Goal: Check status: Check status

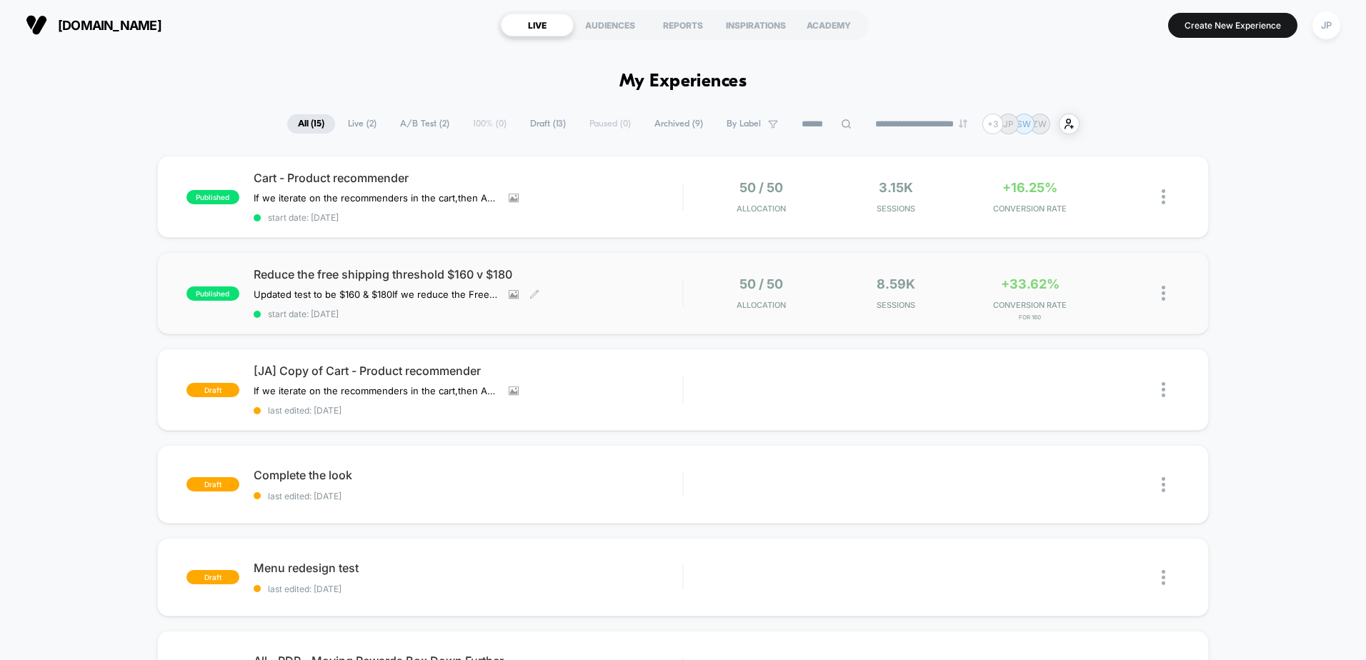
click at [378, 274] on span "Reduce the free shipping threshold $160 v $180" at bounding box center [468, 274] width 429 height 14
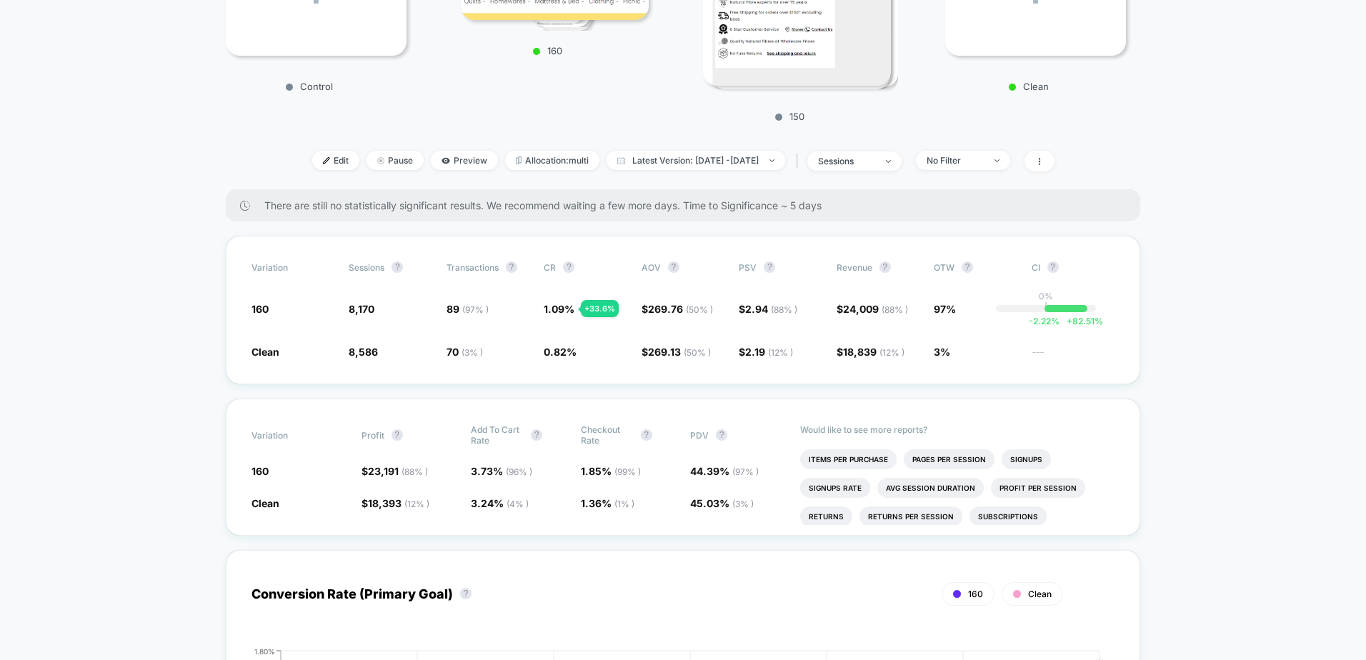
scroll to position [357, 0]
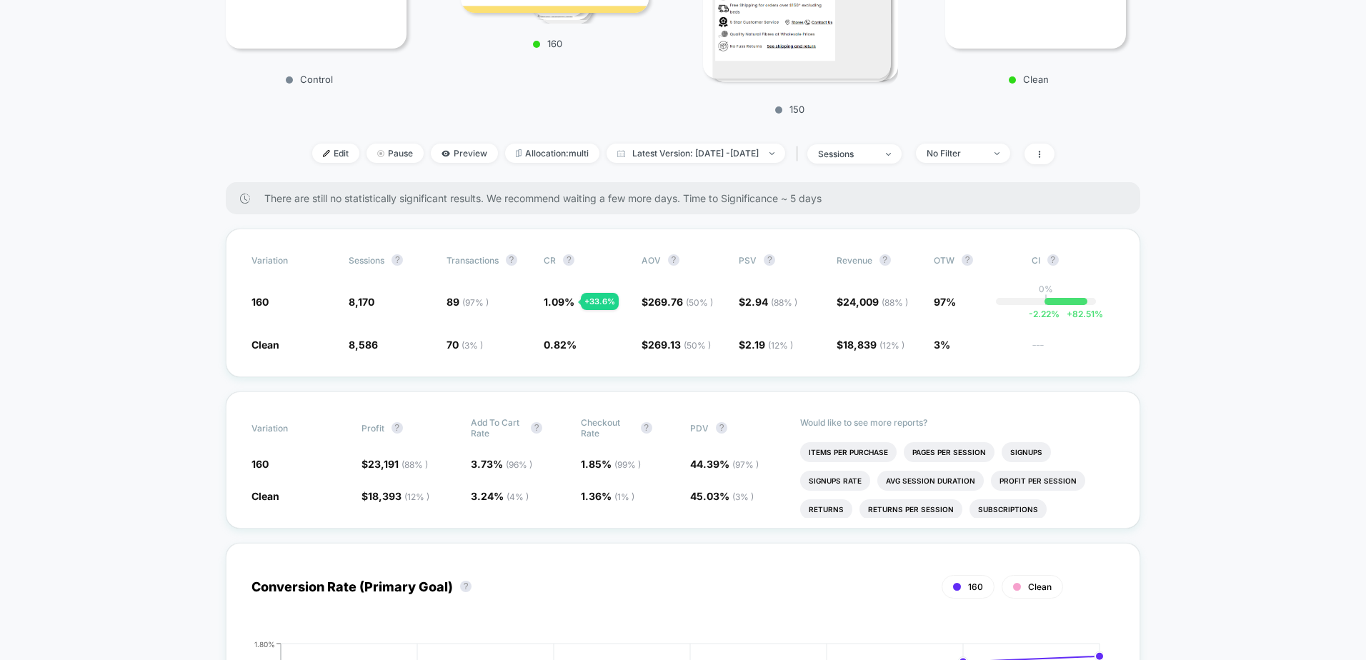
click at [677, 155] on span "Latest Version: [DATE] - [DATE]" at bounding box center [696, 153] width 179 height 19
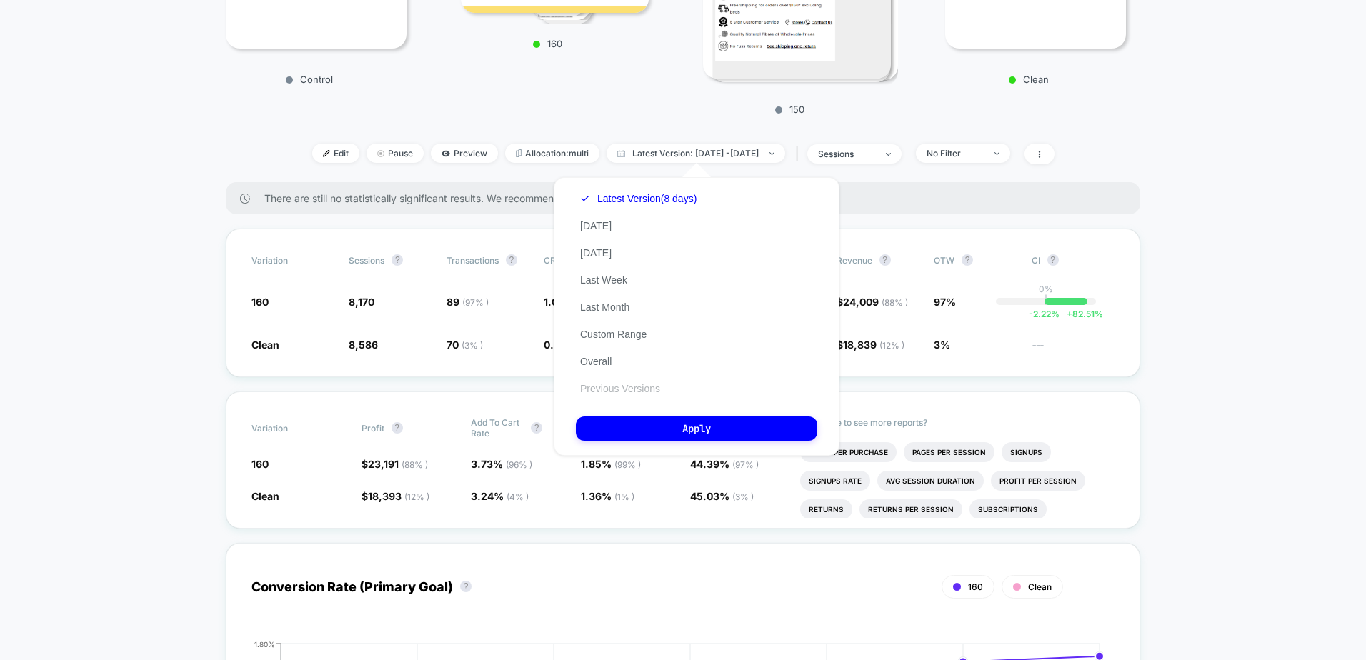
click at [610, 388] on button "Previous Versions" at bounding box center [620, 388] width 89 height 13
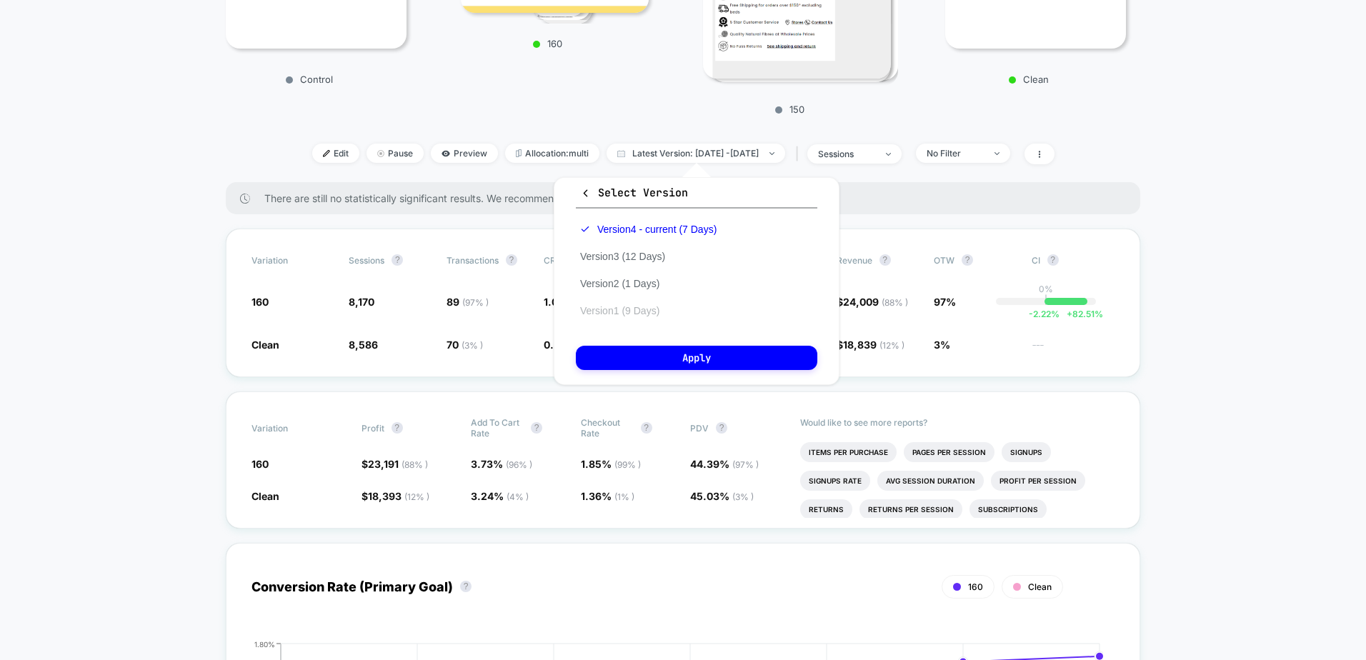
click at [627, 312] on button "Version 1 (9 Days)" at bounding box center [620, 310] width 88 height 13
click at [641, 357] on button "Apply" at bounding box center [696, 358] width 241 height 24
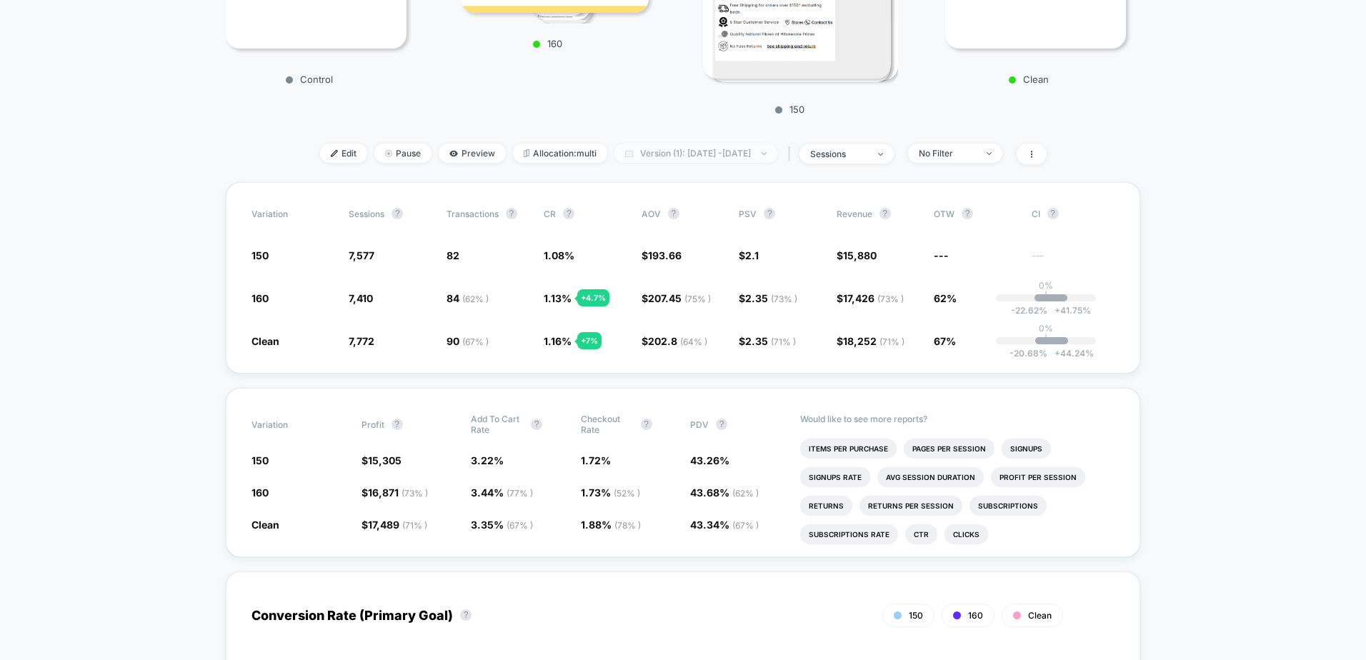
click at [669, 154] on span "Version (1): [DATE] - [DATE]" at bounding box center [695, 153] width 163 height 19
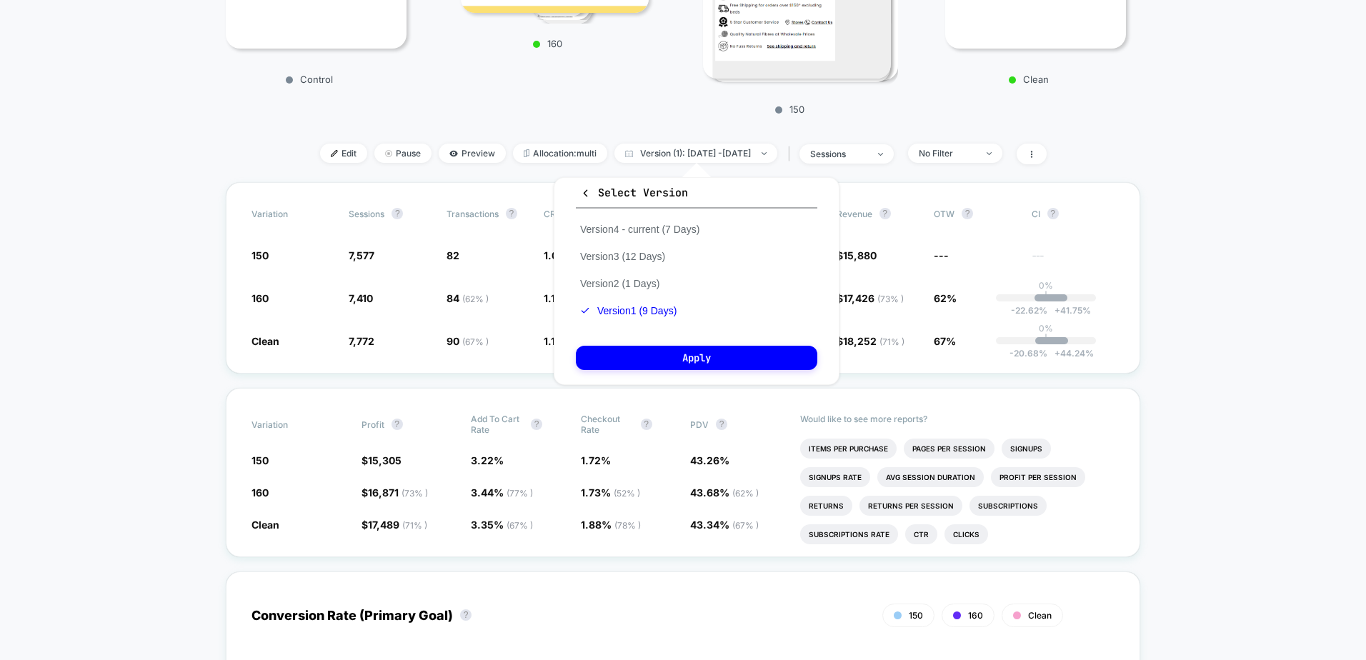
click at [579, 194] on button "Select Version" at bounding box center [696, 197] width 241 height 24
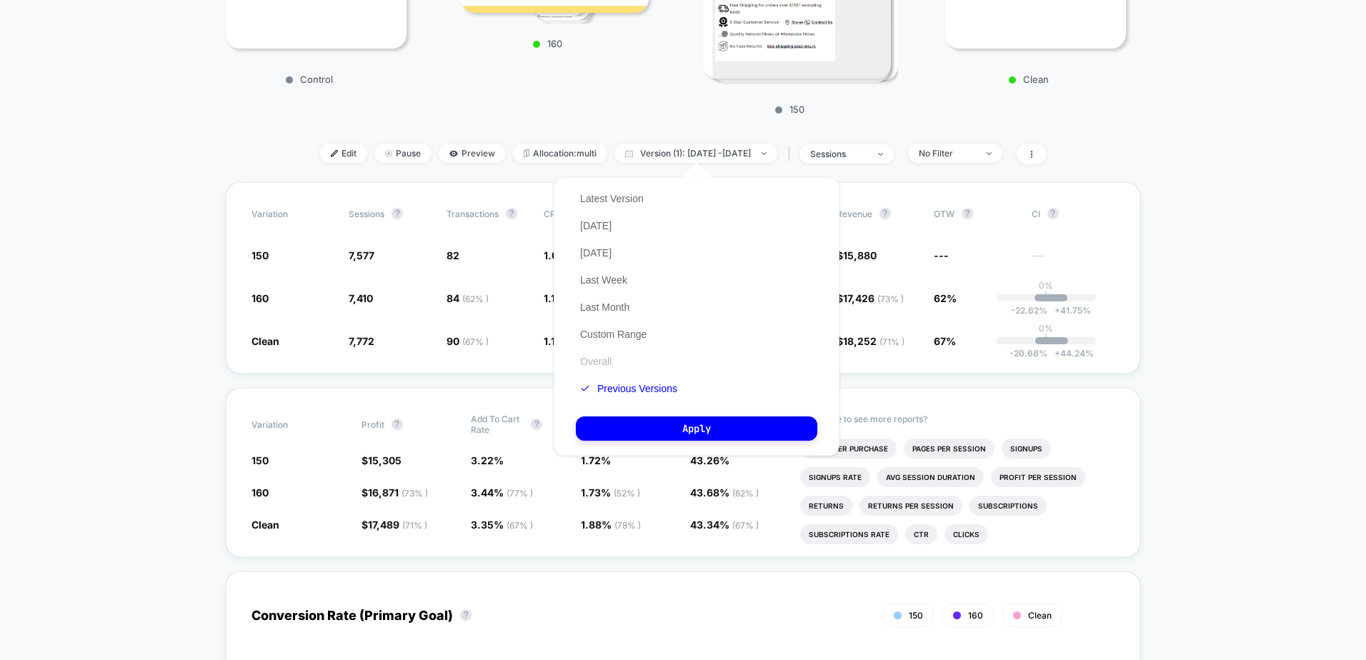
click at [605, 359] on button "Overall" at bounding box center [596, 361] width 40 height 13
click at [639, 424] on button "Apply" at bounding box center [696, 429] width 241 height 24
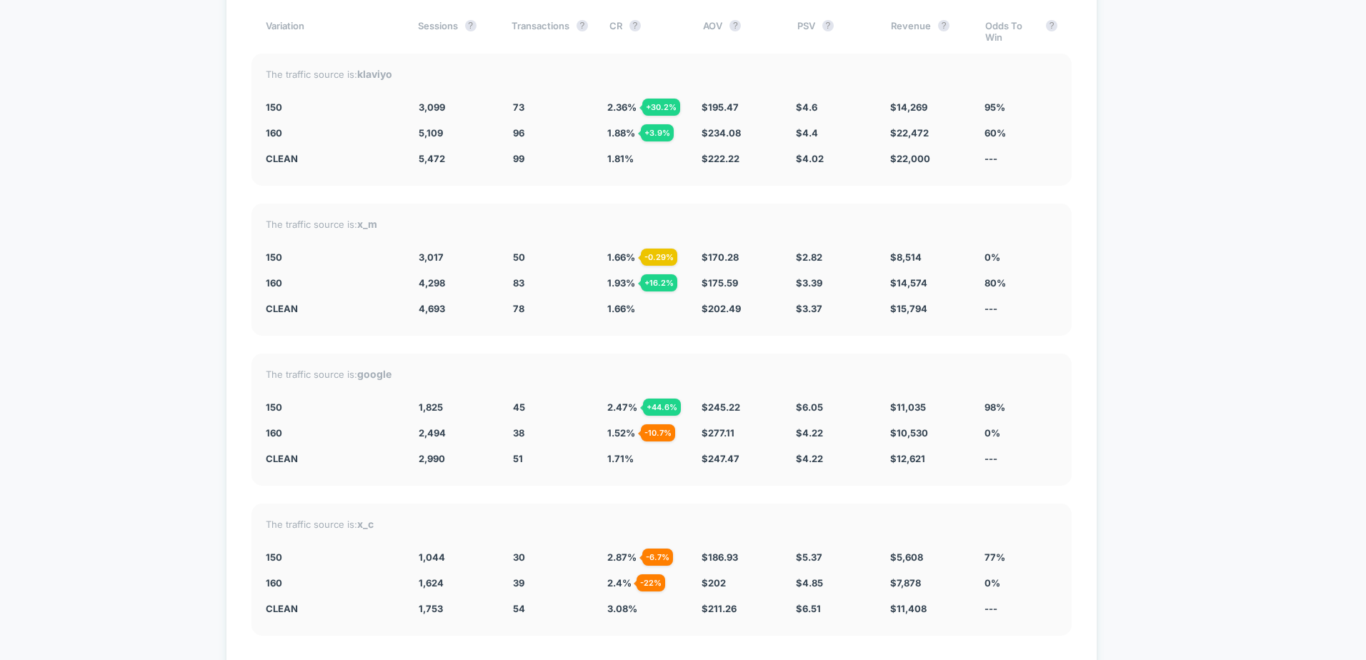
scroll to position [5049, 0]
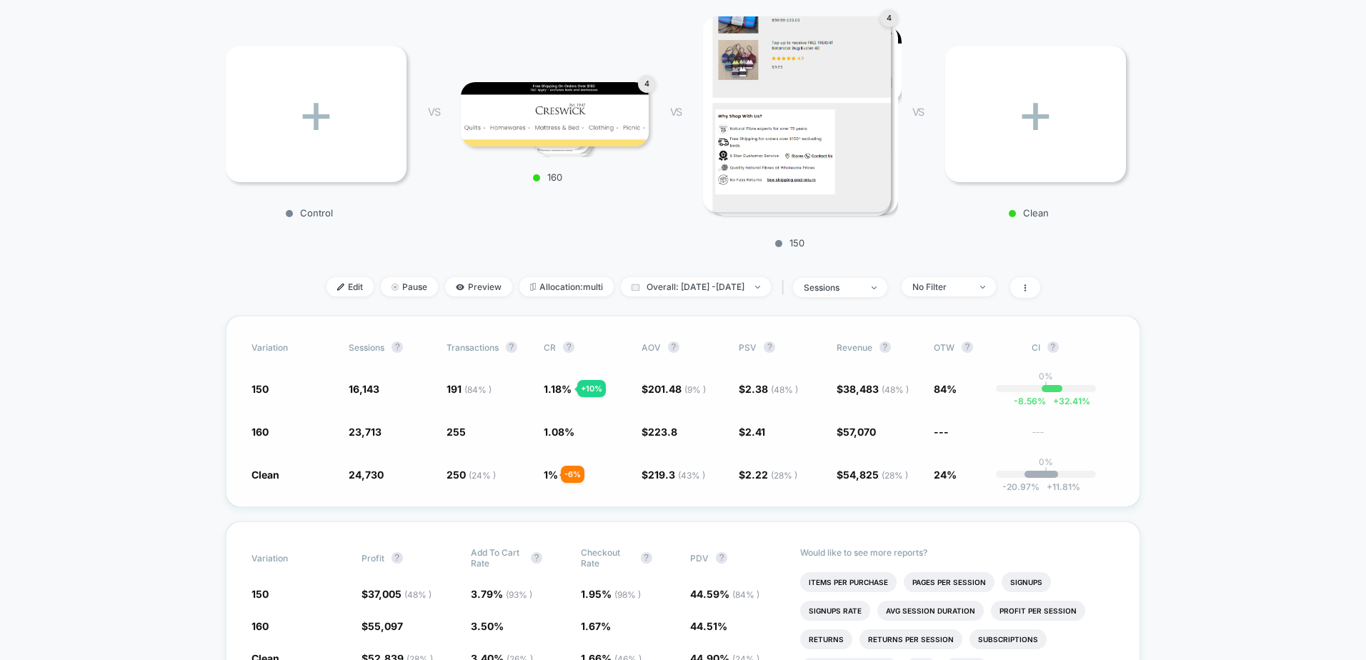
scroll to position [286, 0]
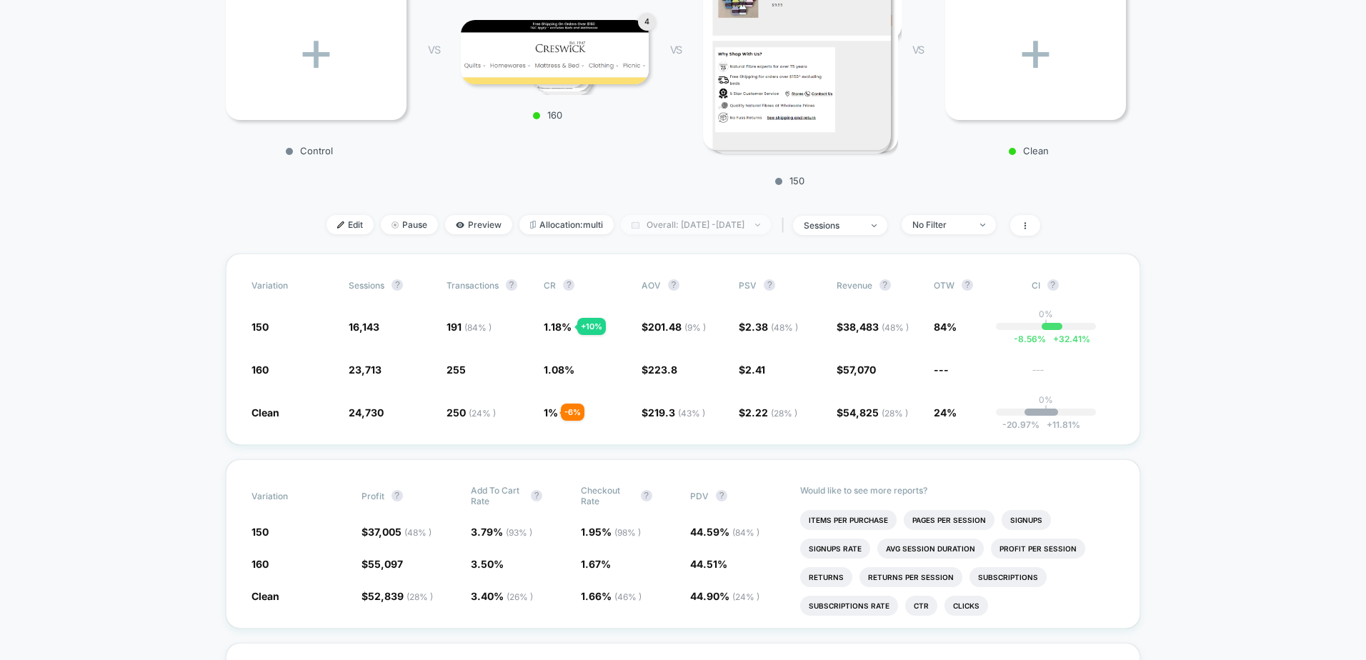
click at [676, 227] on span "Overall: [DATE] - [DATE]" at bounding box center [696, 224] width 150 height 19
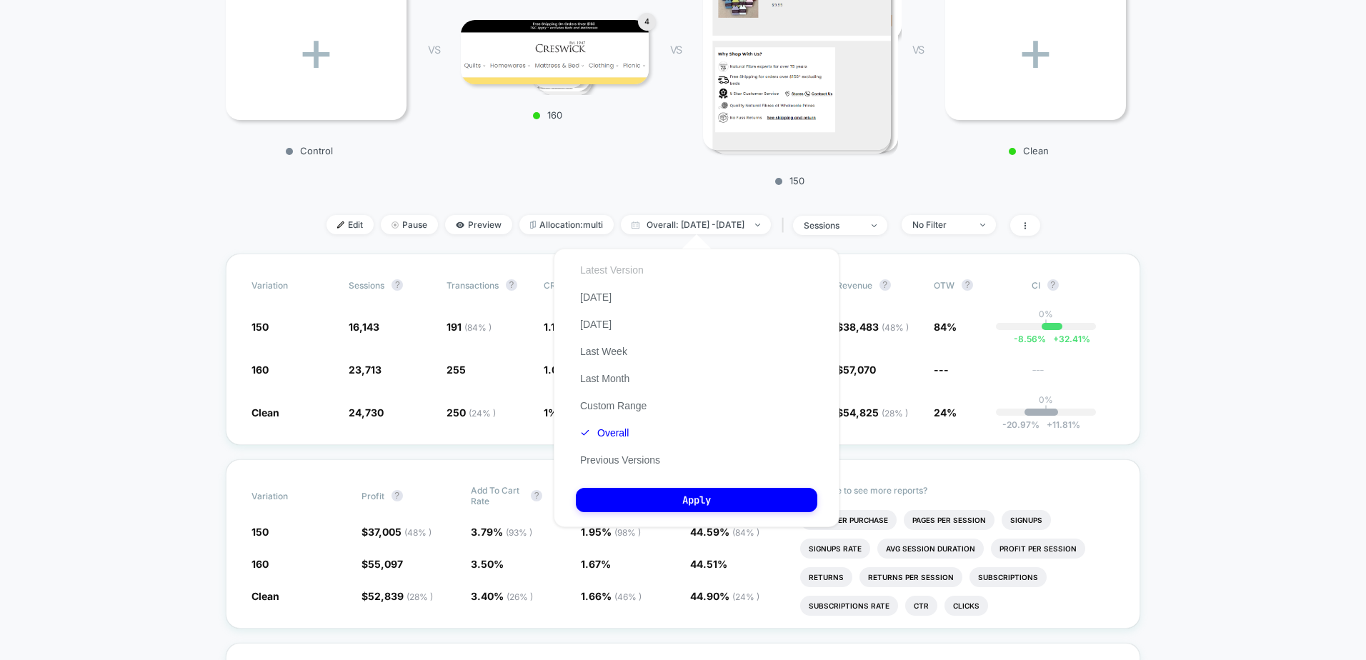
click at [622, 269] on button "Latest Version" at bounding box center [612, 270] width 72 height 13
click at [682, 508] on button "Apply" at bounding box center [696, 500] width 241 height 24
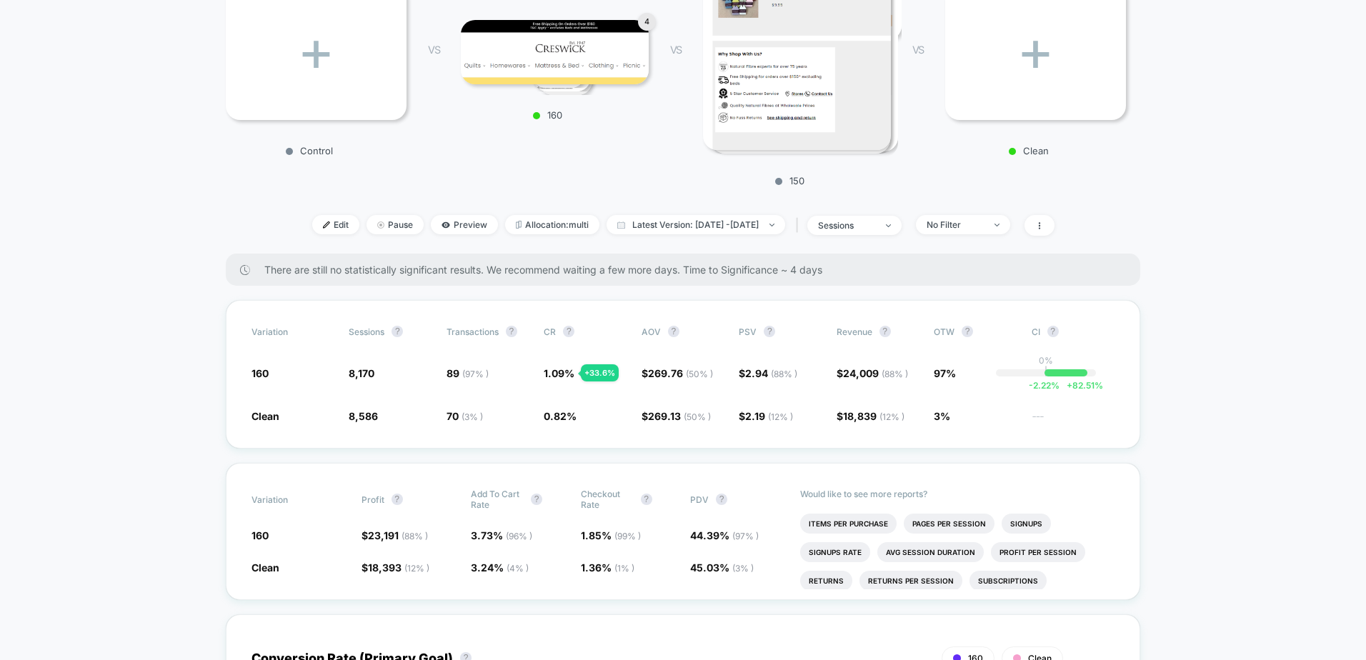
drag, startPoint x: 1237, startPoint y: 51, endPoint x: 1158, endPoint y: 0, distance: 93.9
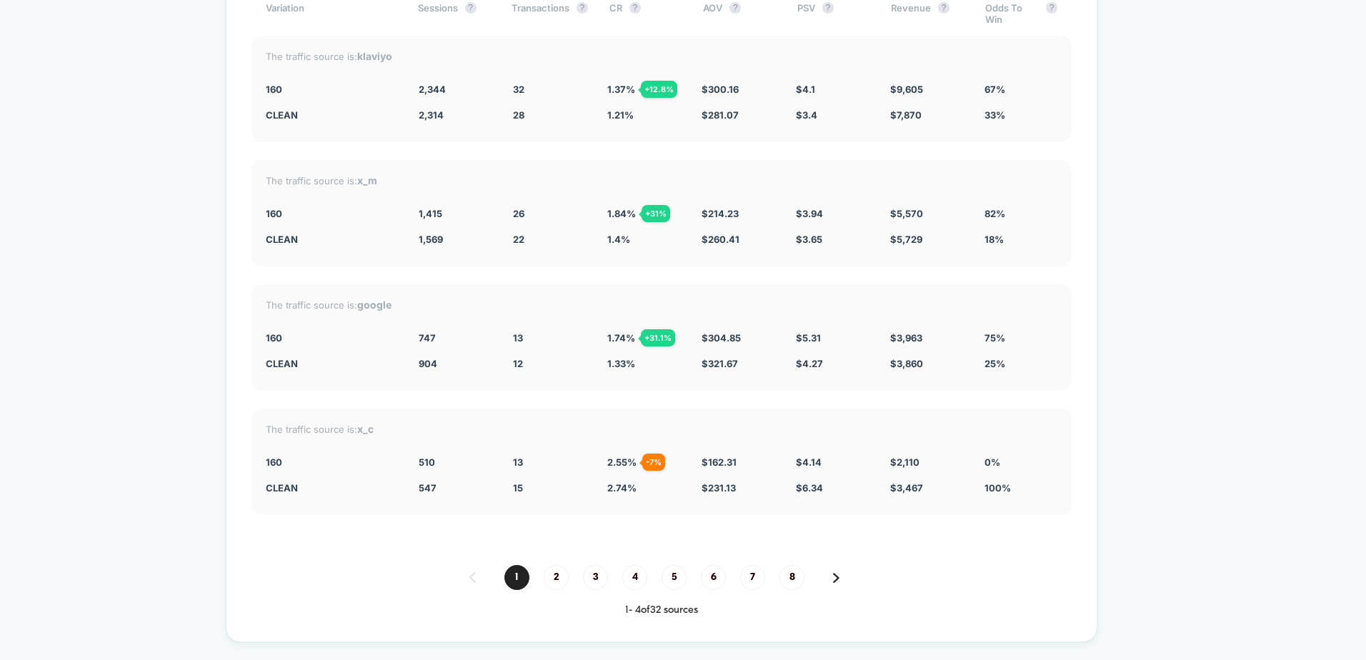
scroll to position [4928, 0]
